Goal: Task Accomplishment & Management: Use online tool/utility

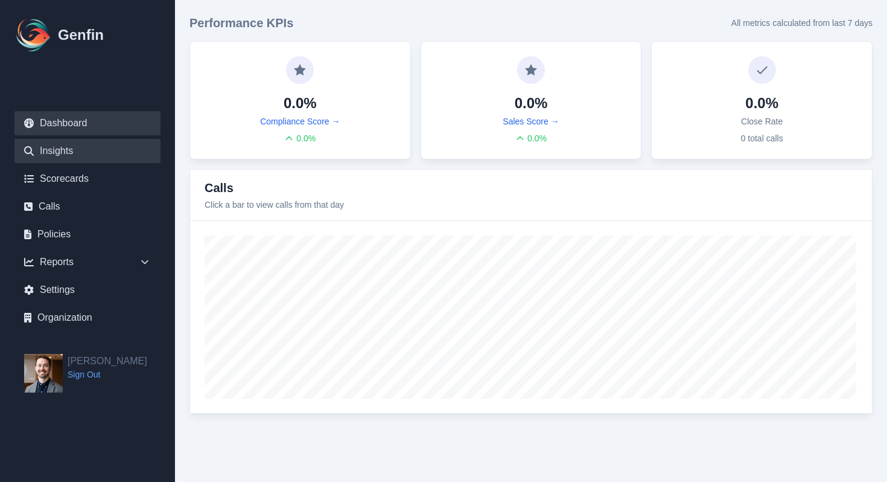
click at [95, 158] on link "Insights" at bounding box center [87, 151] width 146 height 24
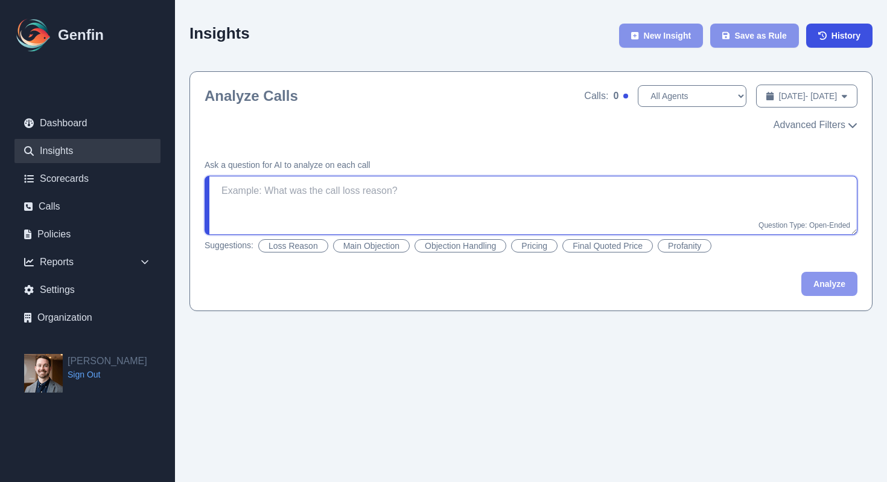
click at [609, 182] on textarea at bounding box center [531, 205] width 653 height 59
type textarea "What was the call loss rea"
click at [269, 191] on textarea "What was the call loss rea" at bounding box center [531, 205] width 653 height 59
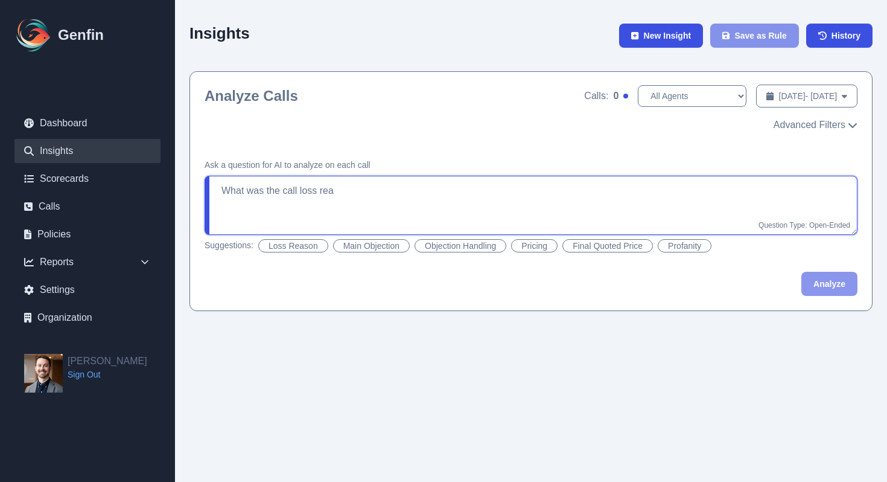
click at [269, 191] on textarea "What was the call loss rea" at bounding box center [531, 205] width 653 height 59
click at [298, 247] on button "Loss Reason" at bounding box center [293, 245] width 70 height 13
click at [791, 200] on textarea "What was the main loss reason? If the agent won the sale, reply with "Won"." at bounding box center [531, 205] width 653 height 59
type textarea "What was the main loss reason? If the agent won the sale, reply with "Won"."
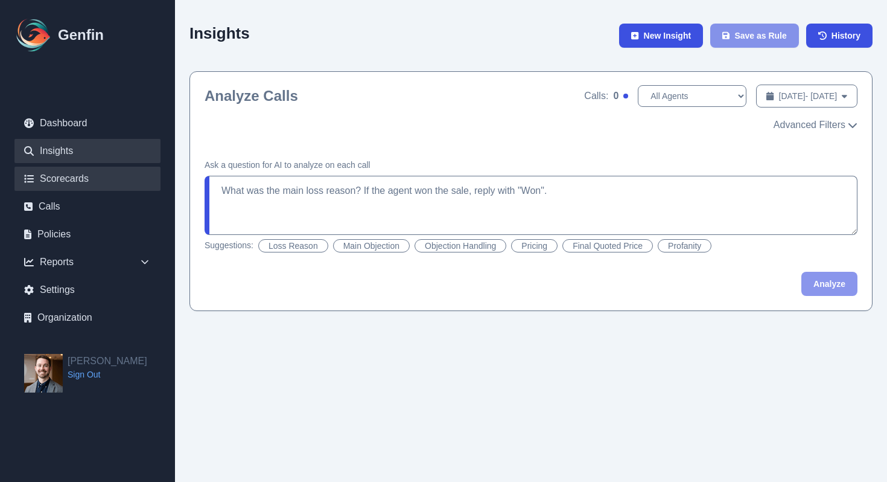
click at [92, 179] on link "Scorecards" at bounding box center [87, 179] width 146 height 24
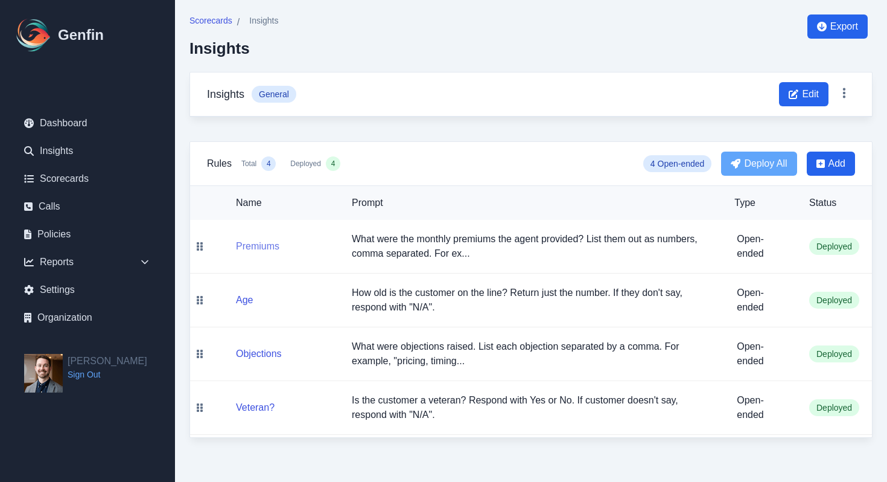
click at [263, 246] on button "Premiums" at bounding box center [257, 246] width 43 height 14
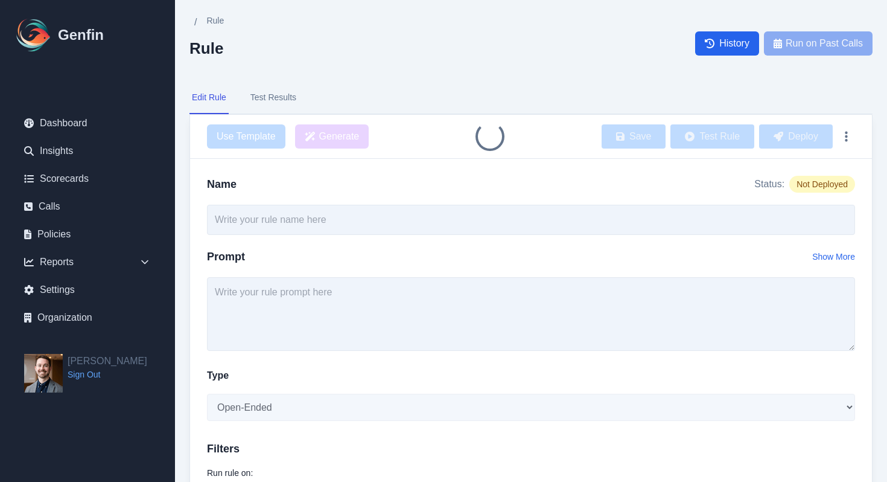
type input "Premiums"
type textarea "What were the monthly premiums the agent provided? List them out as numbers, co…"
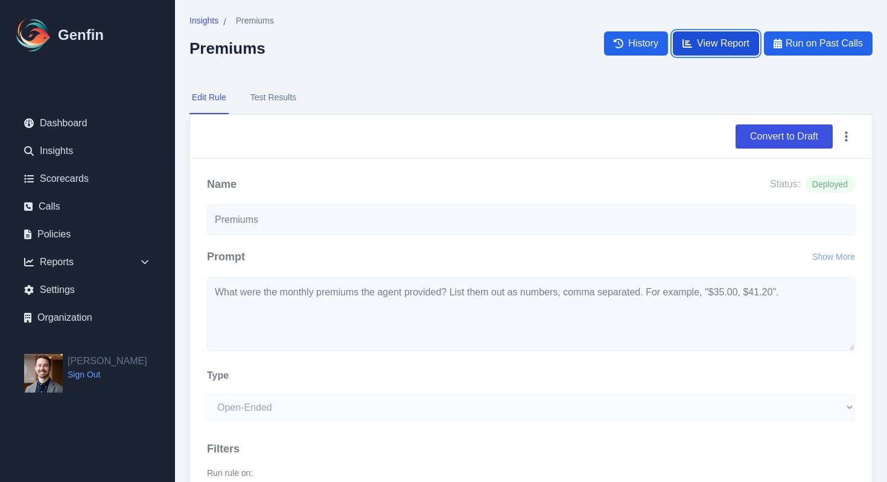
click at [686, 45] on icon at bounding box center [688, 44] width 10 height 10
select select "14"
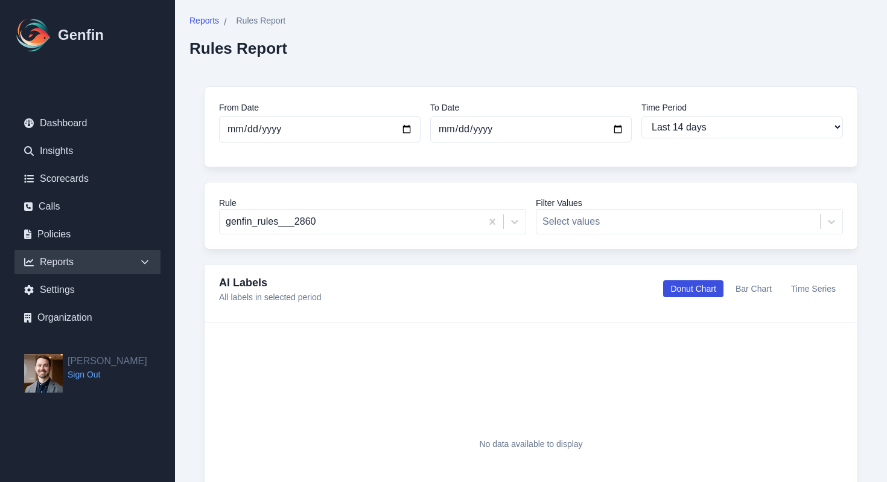
click at [50, 221] on ul "Dashboard Insights Scorecards Calls Policies Reports Sales Compliance Agents Ru…" at bounding box center [87, 220] width 146 height 219
click at [50, 206] on link "Calls" at bounding box center [87, 206] width 146 height 24
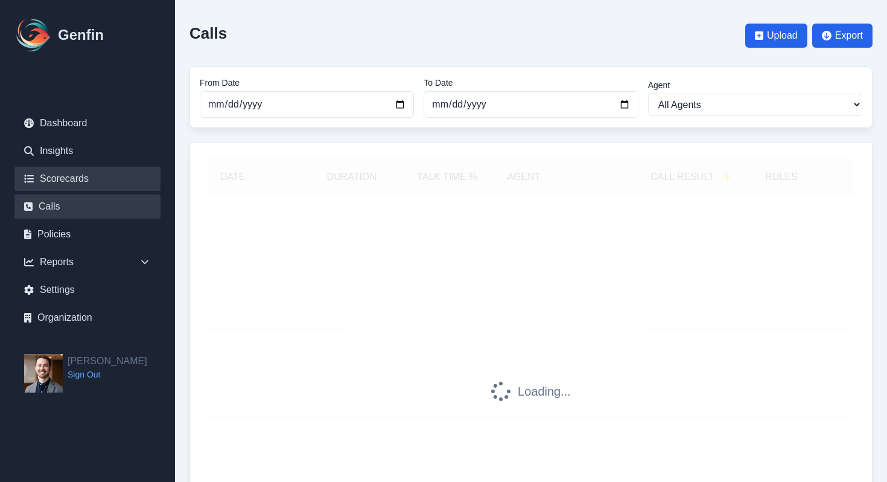
click at [68, 182] on link "Scorecards" at bounding box center [87, 179] width 146 height 24
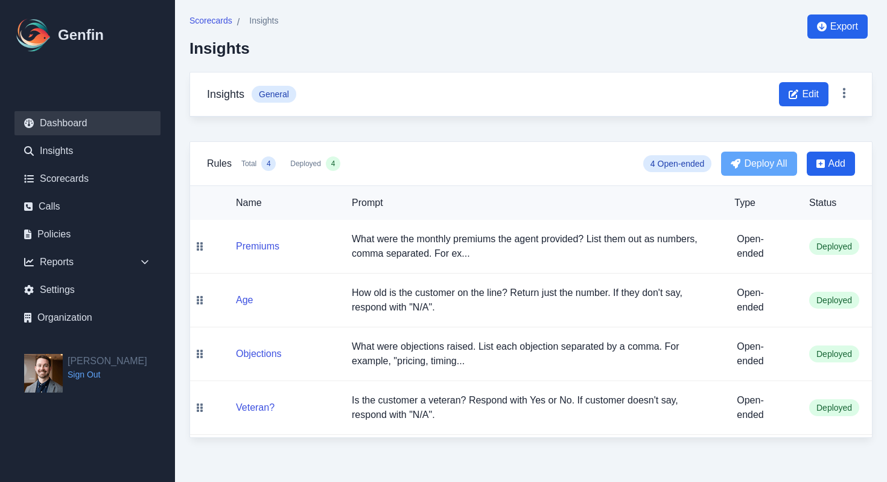
click at [63, 117] on link "Dashboard" at bounding box center [87, 123] width 146 height 24
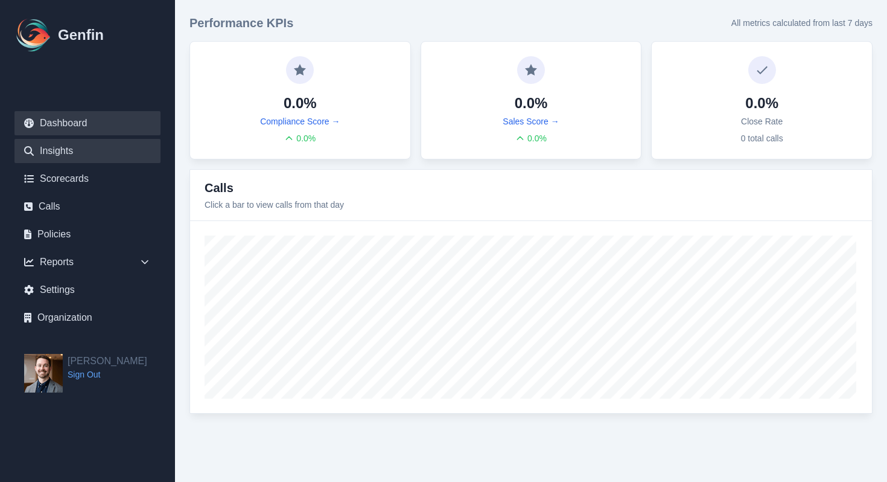
click at [78, 154] on link "Insights" at bounding box center [87, 151] width 146 height 24
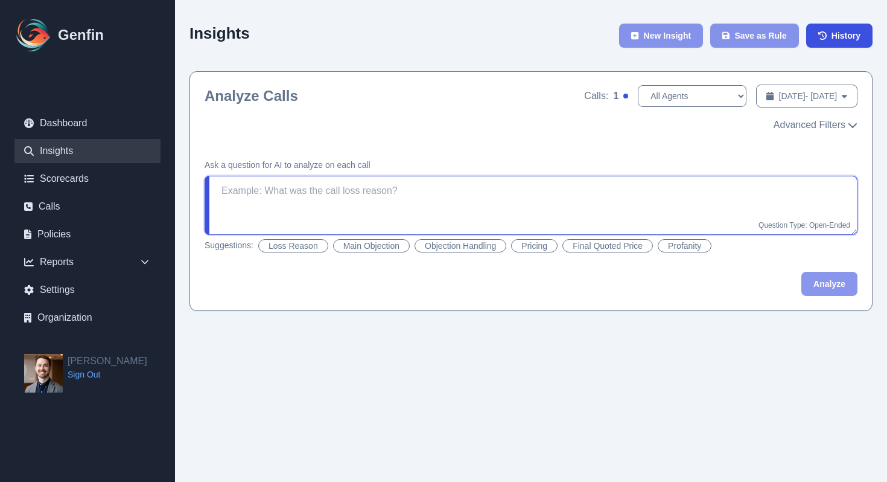
click at [265, 189] on textarea at bounding box center [531, 205] width 653 height 59
click at [289, 243] on button "Loss Reason" at bounding box center [293, 245] width 70 height 13
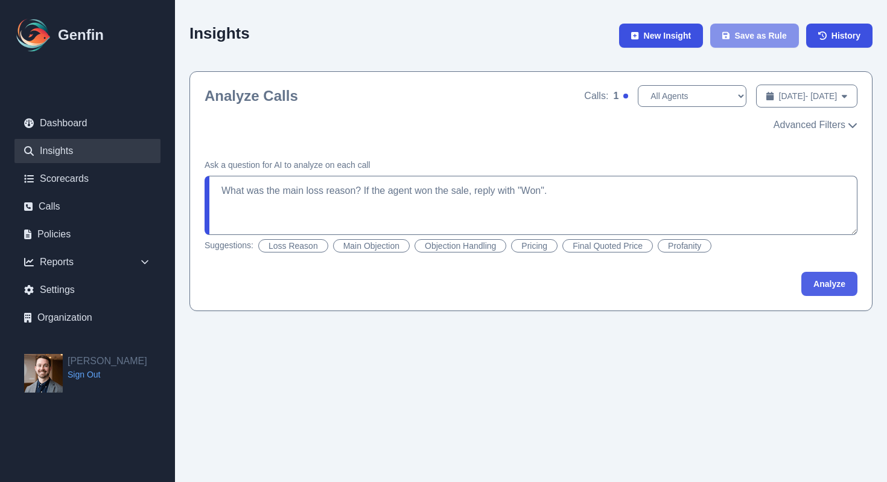
click at [827, 285] on button "Analyze" at bounding box center [830, 284] width 56 height 24
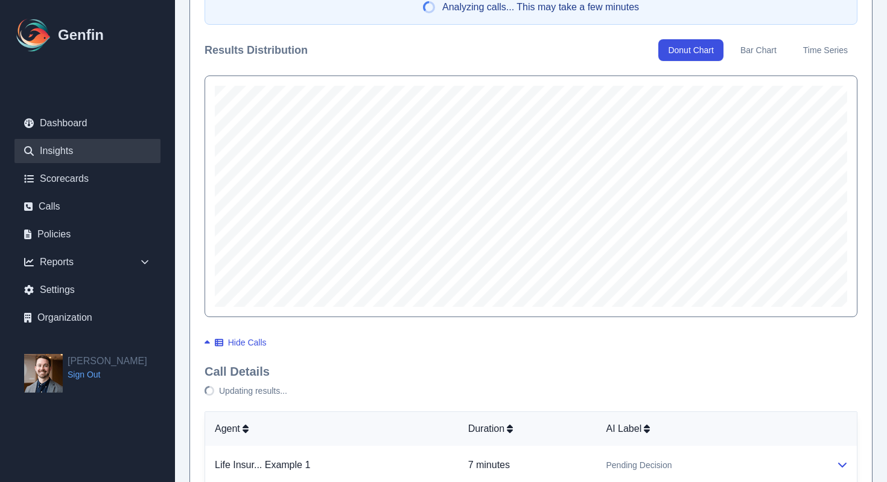
scroll to position [402, 0]
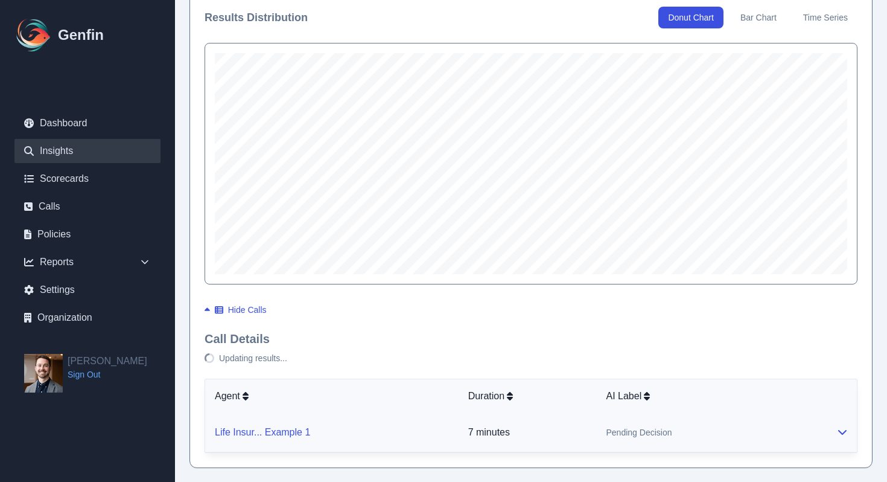
click at [267, 430] on link "Life Insur... Example 1" at bounding box center [262, 432] width 95 height 10
type textarea "What was the main loss reason? If the agent won the sale, reply with "Won". * U…"
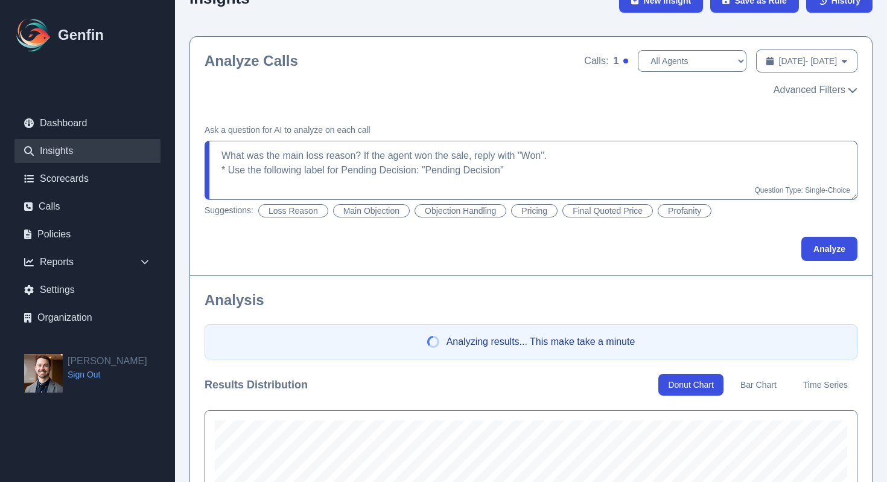
scroll to position [0, 0]
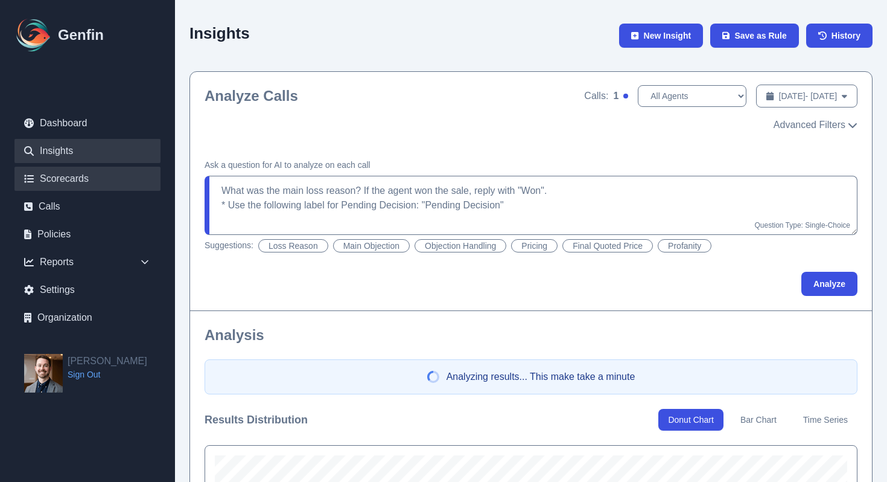
click at [98, 185] on link "Scorecards" at bounding box center [87, 179] width 146 height 24
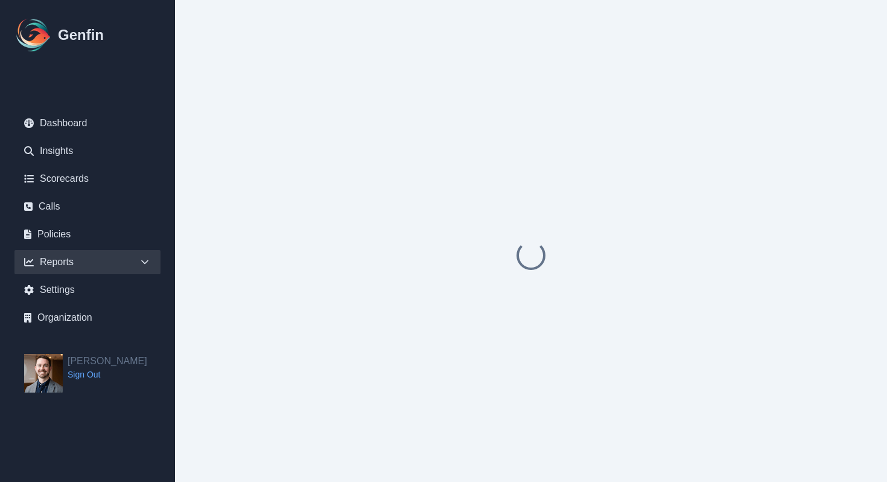
click at [146, 264] on icon at bounding box center [145, 262] width 12 height 12
